Goal: Transaction & Acquisition: Purchase product/service

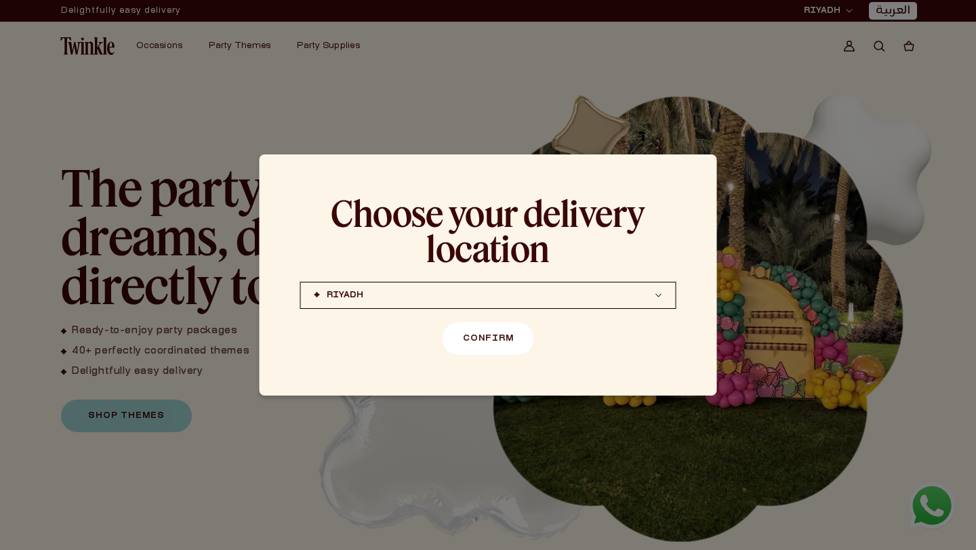
click at [522, 345] on button "Confirm" at bounding box center [487, 338] width 91 height 33
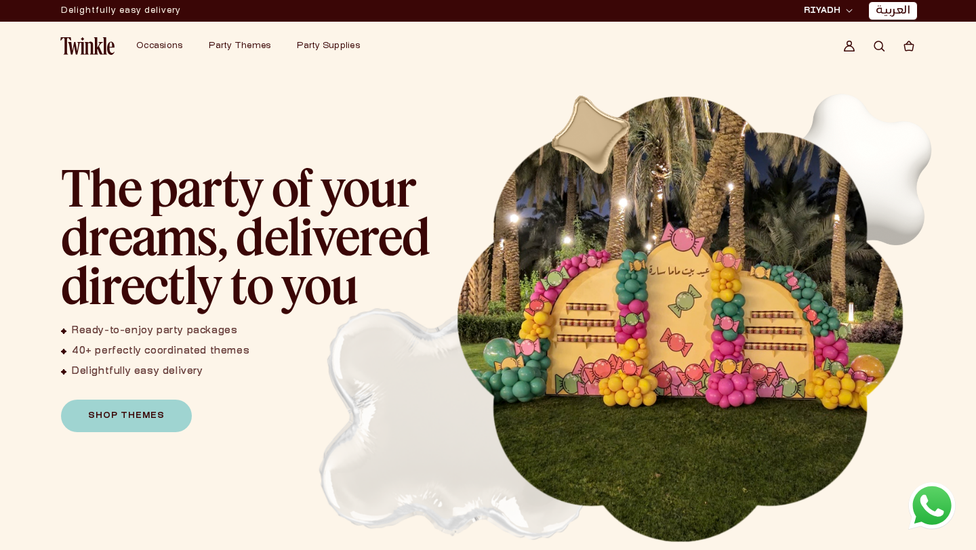
scroll to position [36, 0]
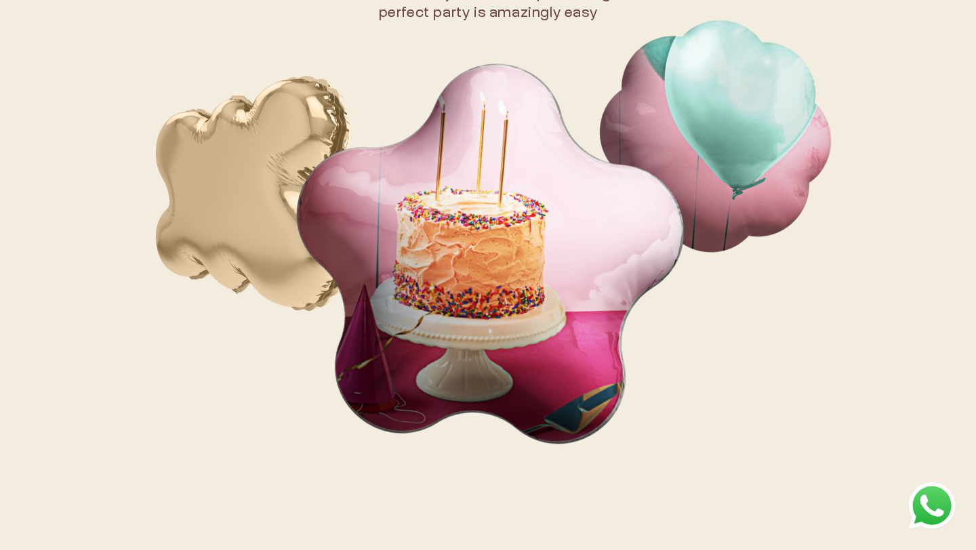
scroll to position [1545, 0]
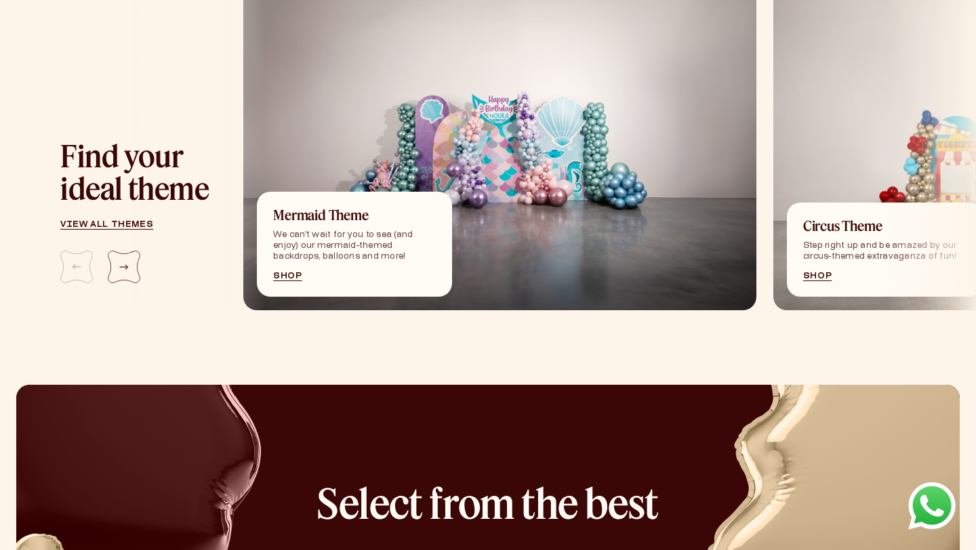
click at [283, 278] on link "Shop" at bounding box center [354, 276] width 163 height 8
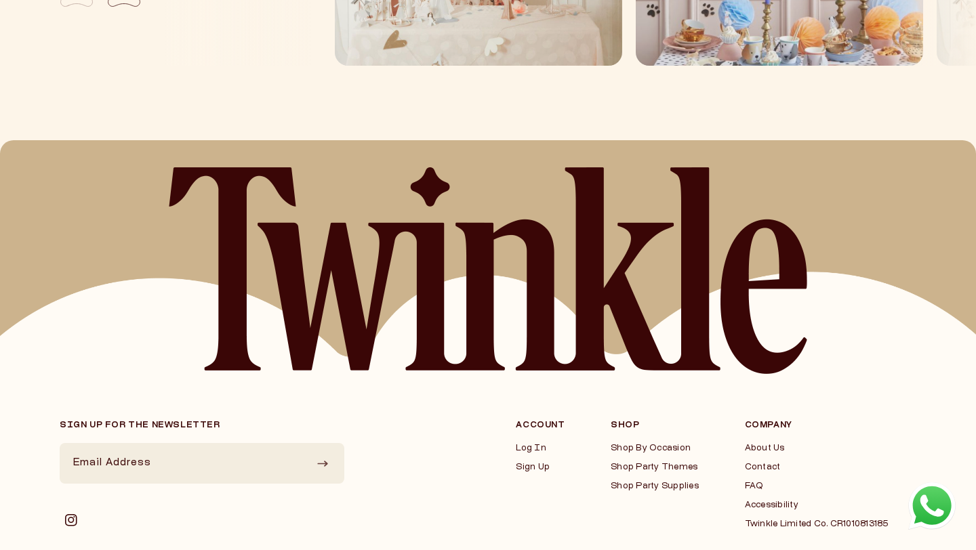
scroll to position [1941, 0]
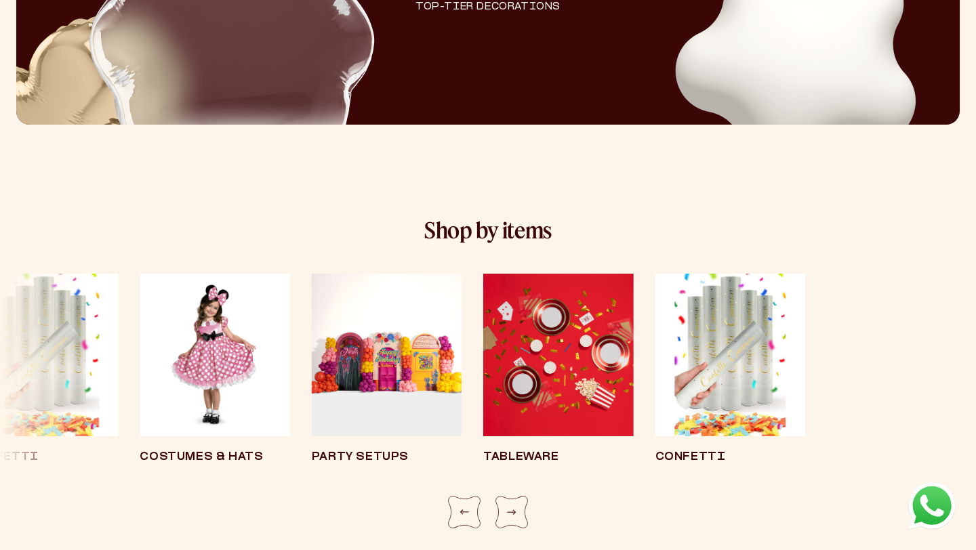
scroll to position [2495, 0]
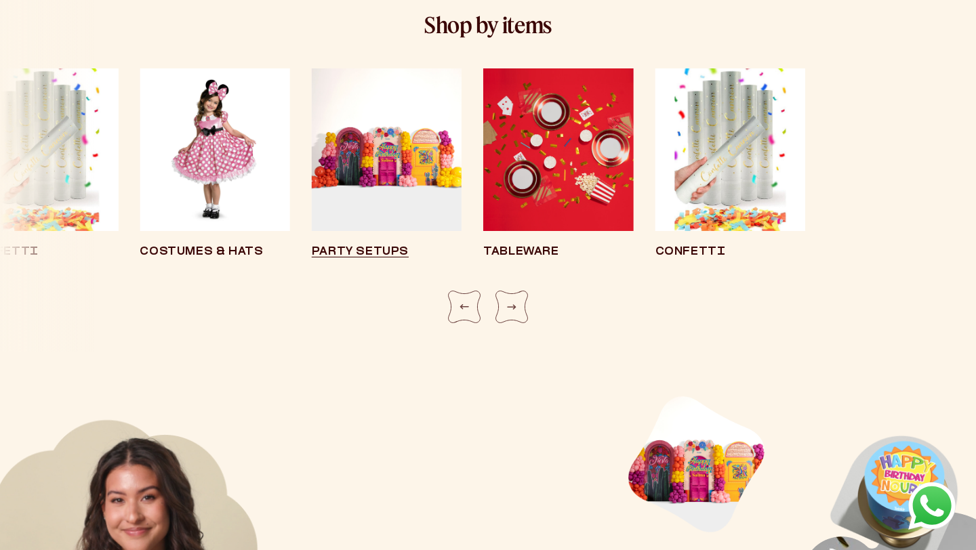
click at [401, 179] on img "1 / 8" at bounding box center [387, 149] width 150 height 163
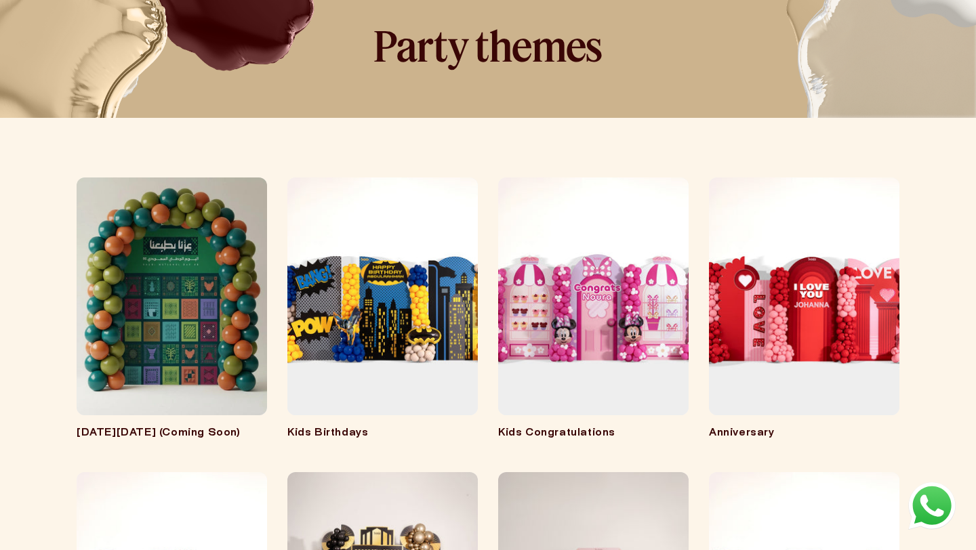
scroll to position [87, 0]
click at [374, 426] on link "Kids Birthdays" at bounding box center [382, 433] width 190 height 14
drag, startPoint x: 0, startPoint y: 0, endPoint x: 606, endPoint y: 264, distance: 660.5
click at [606, 426] on link "Kids Congratulations" at bounding box center [593, 433] width 190 height 14
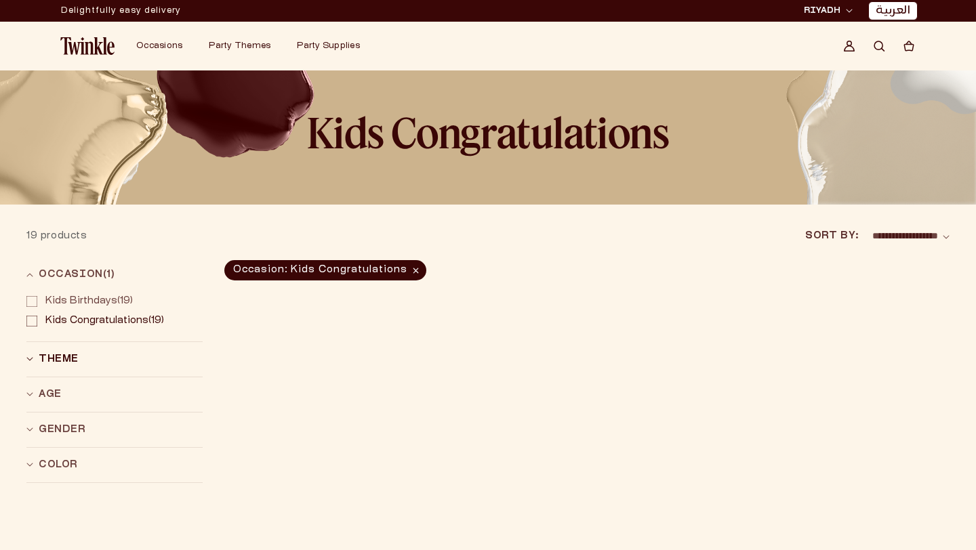
drag, startPoint x: 0, startPoint y: 0, endPoint x: 126, endPoint y: 362, distance: 383.1
click at [126, 362] on div "Theme (0)" at bounding box center [108, 359] width 165 height 14
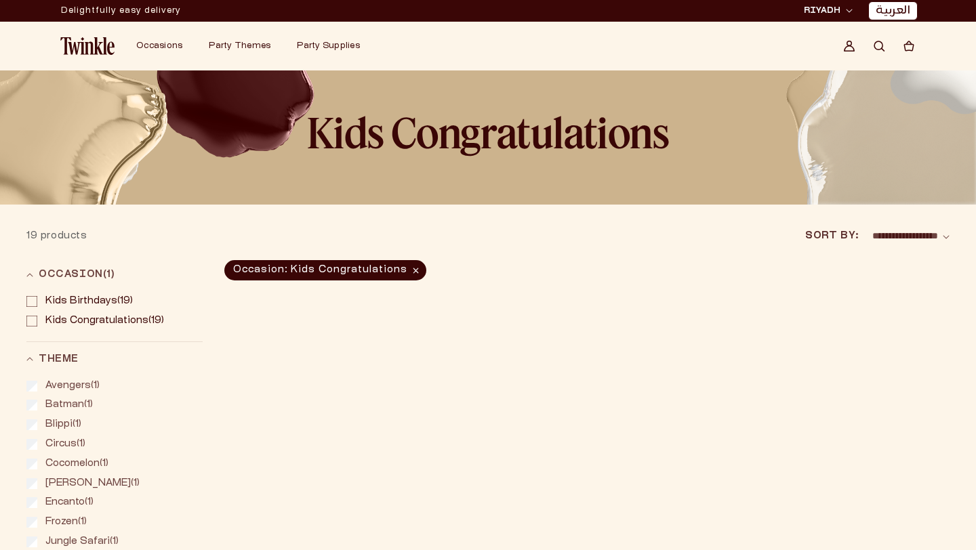
drag, startPoint x: 126, startPoint y: 362, endPoint x: 95, endPoint y: 303, distance: 66.7
click at [95, 303] on span "Kids Birthdays" at bounding box center [81, 301] width 72 height 9
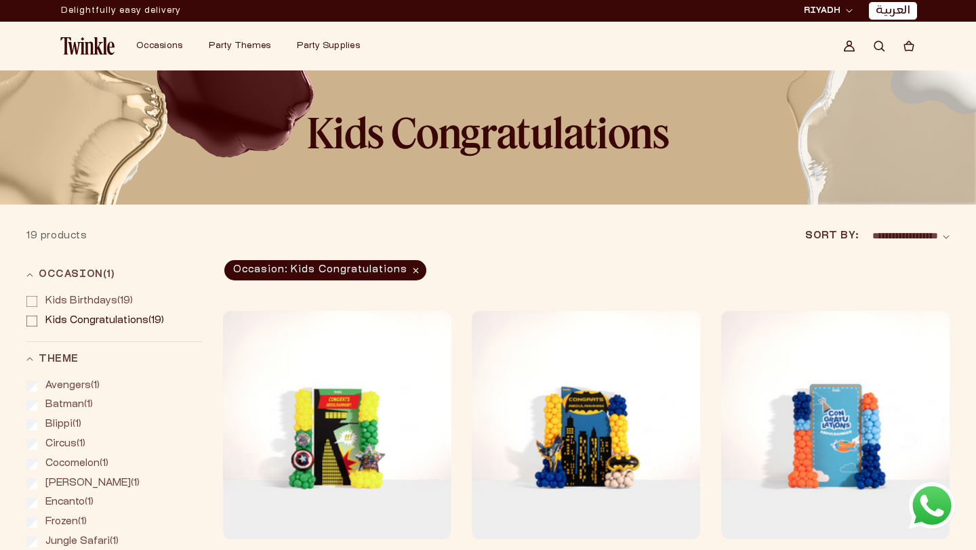
drag, startPoint x: 95, startPoint y: 303, endPoint x: 343, endPoint y: 420, distance: 274.3
click at [343, 549] on link "Avengers" at bounding box center [337, 558] width 228 height 14
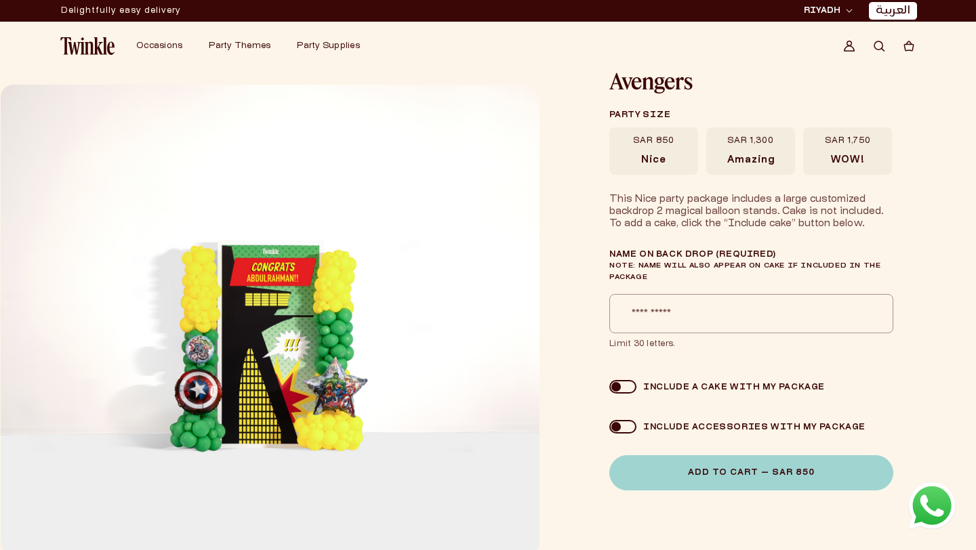
click at [886, 11] on link "العربية" at bounding box center [892, 11] width 35 height 14
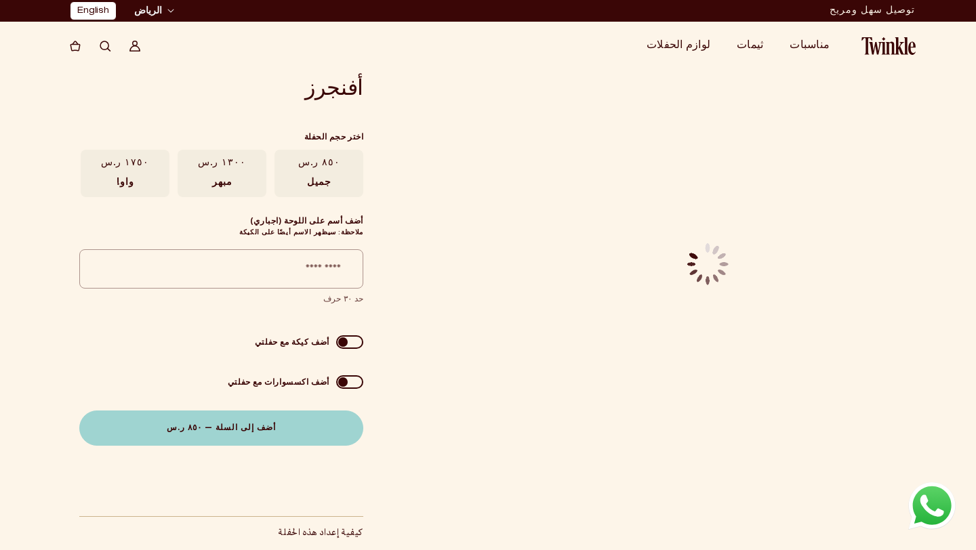
scroll to position [0, -3]
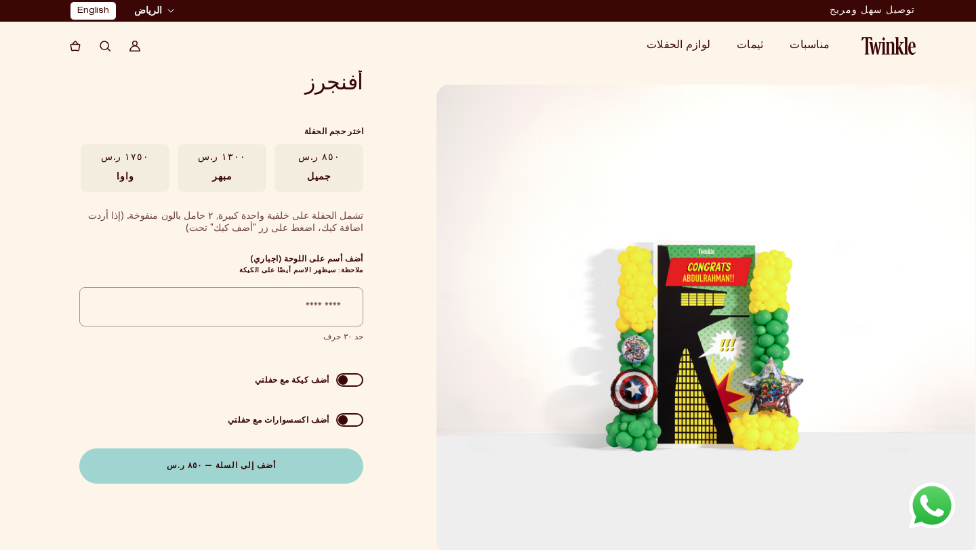
click at [891, 51] on img at bounding box center [888, 46] width 54 height 18
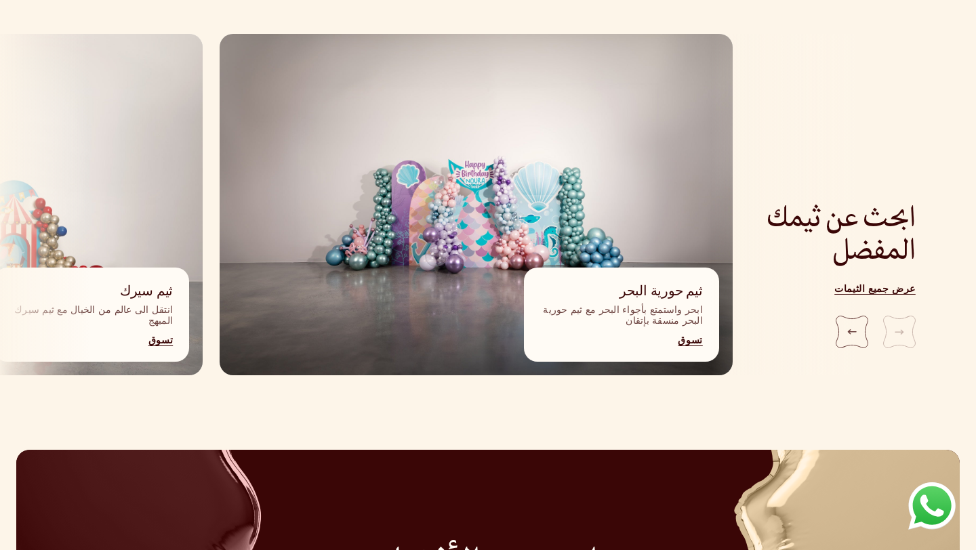
scroll to position [1468, 0]
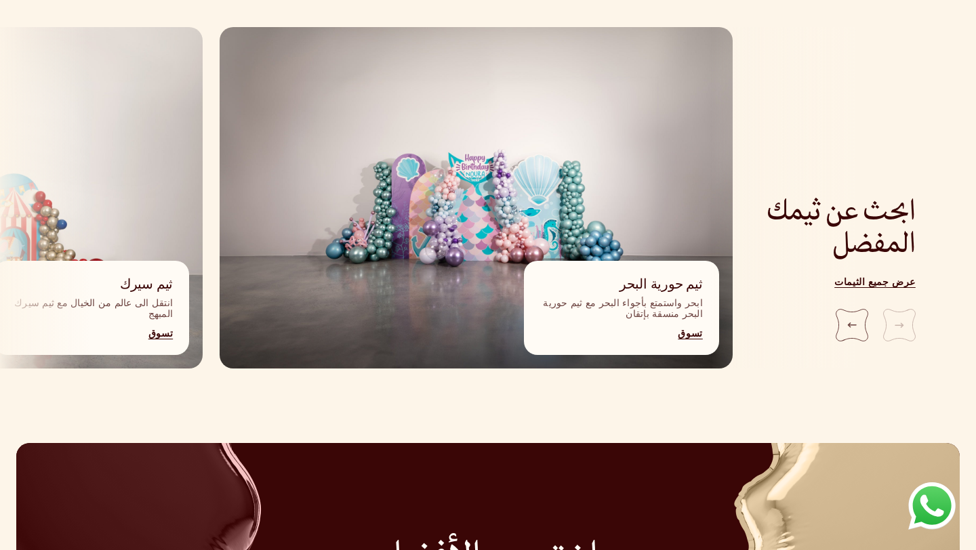
click at [694, 331] on link "تسوق" at bounding box center [621, 335] width 163 height 8
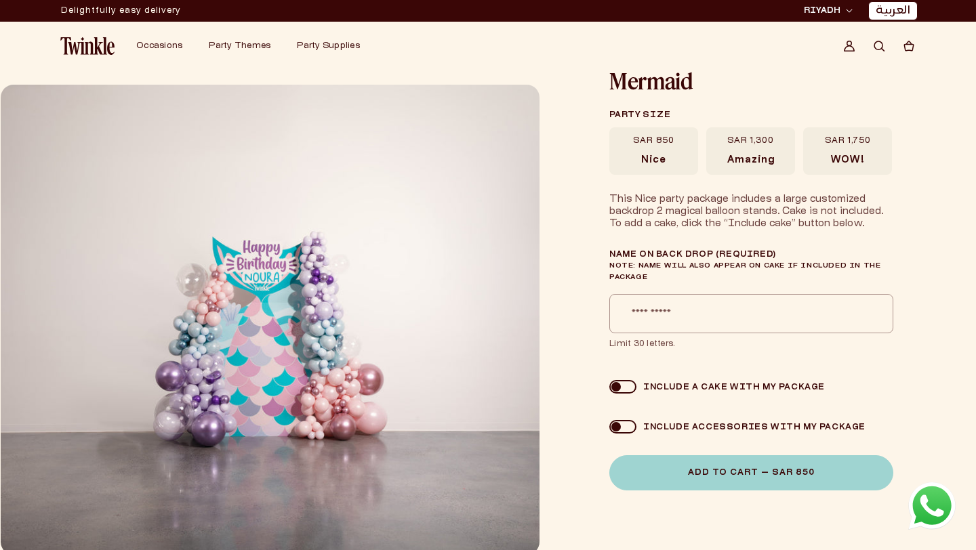
click at [832, 10] on span "RIYADH" at bounding box center [822, 11] width 37 height 12
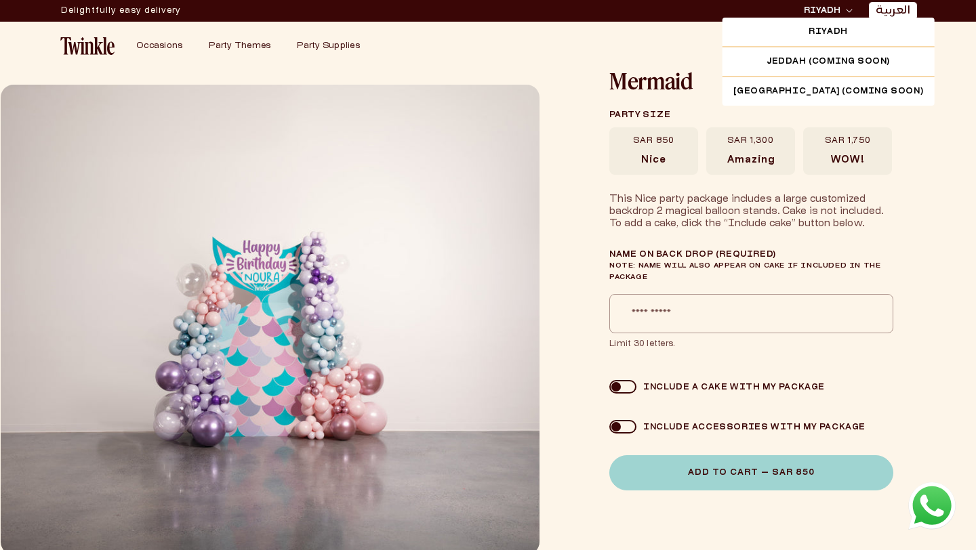
click at [832, 10] on span "RIYADH" at bounding box center [822, 11] width 37 height 12
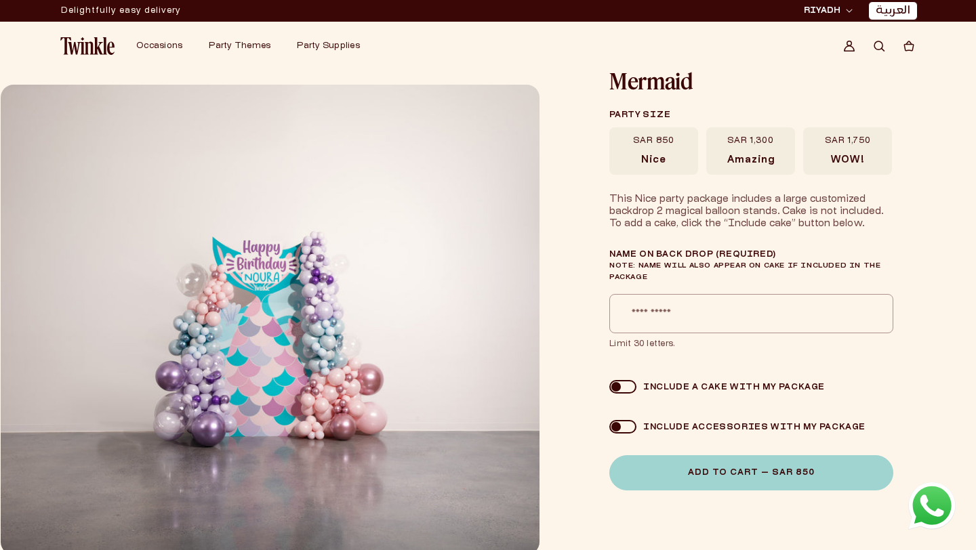
click at [901, 8] on link "العربية" at bounding box center [892, 11] width 35 height 14
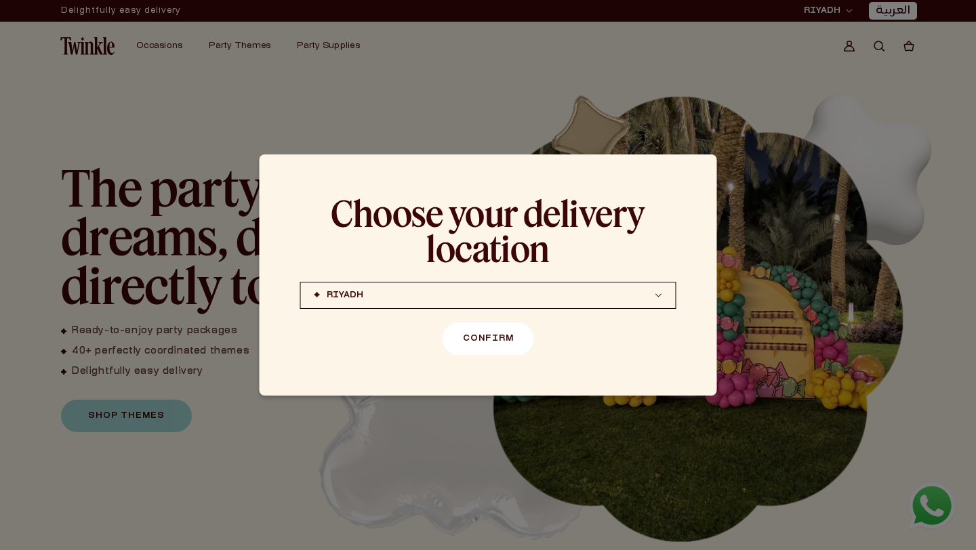
click at [514, 350] on button "Confirm" at bounding box center [487, 338] width 91 height 33
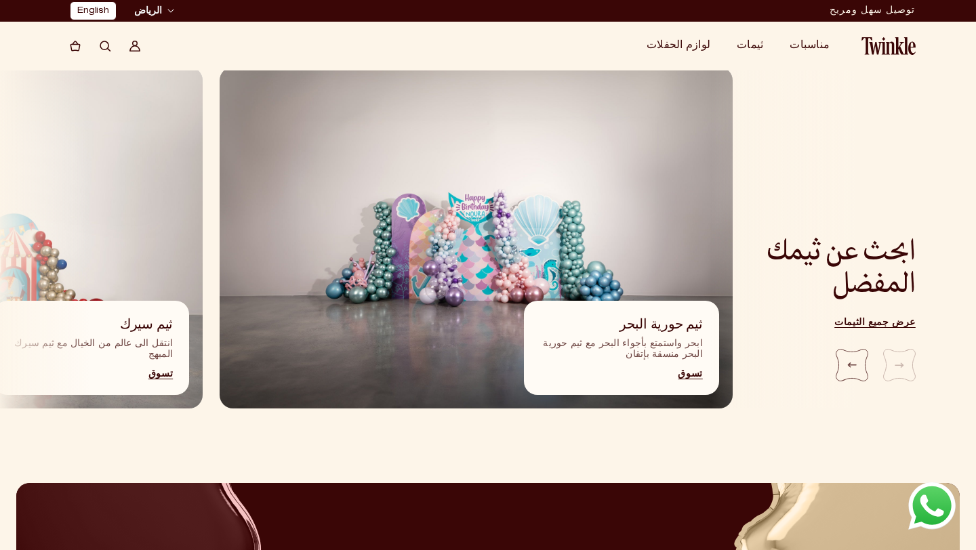
scroll to position [1428, 3]
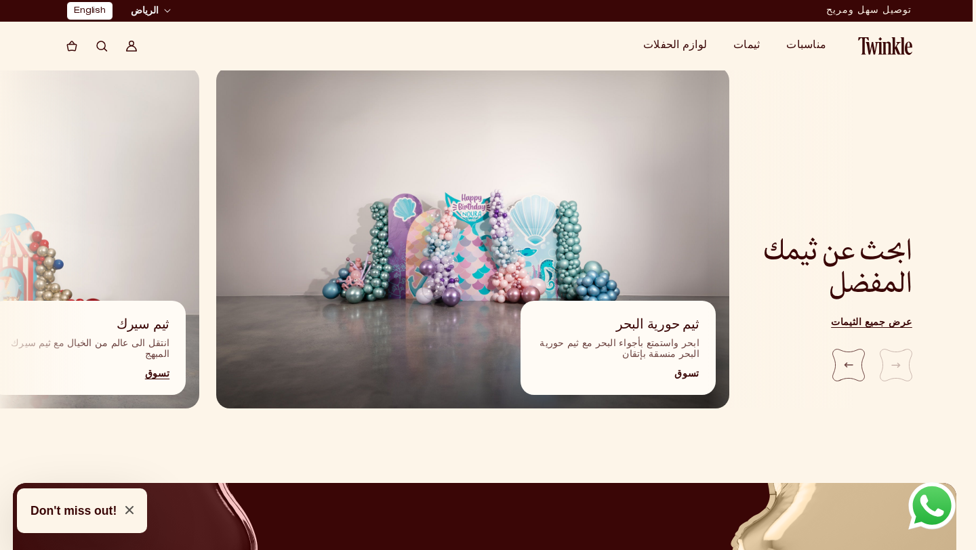
click at [691, 371] on link "تسوق" at bounding box center [618, 375] width 163 height 8
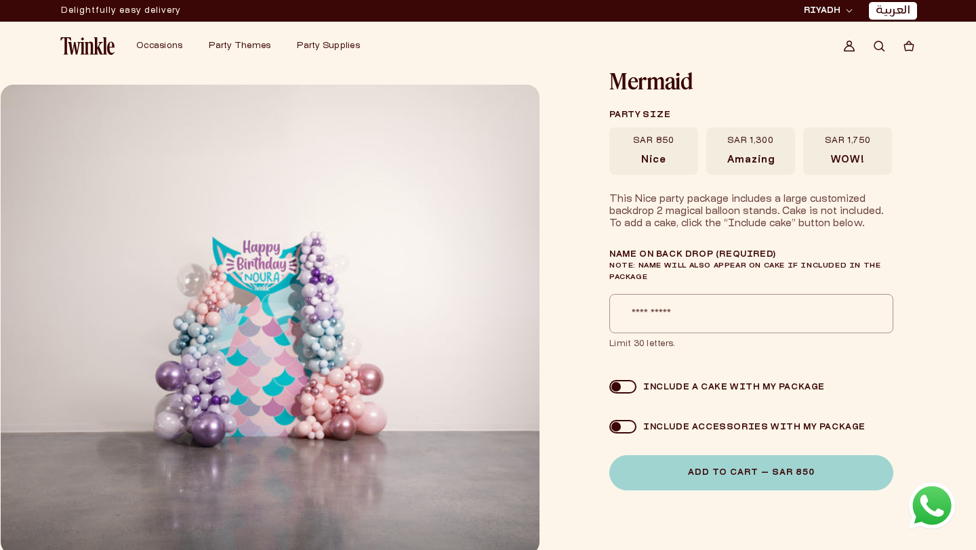
click at [883, 14] on link "العربية" at bounding box center [892, 11] width 35 height 14
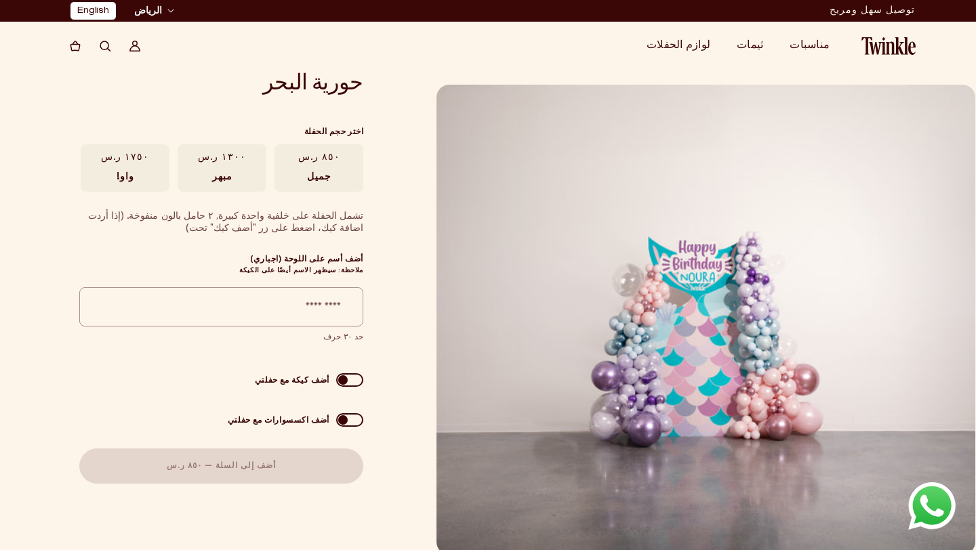
scroll to position [0, -3]
